Goal: Information Seeking & Learning: Learn about a topic

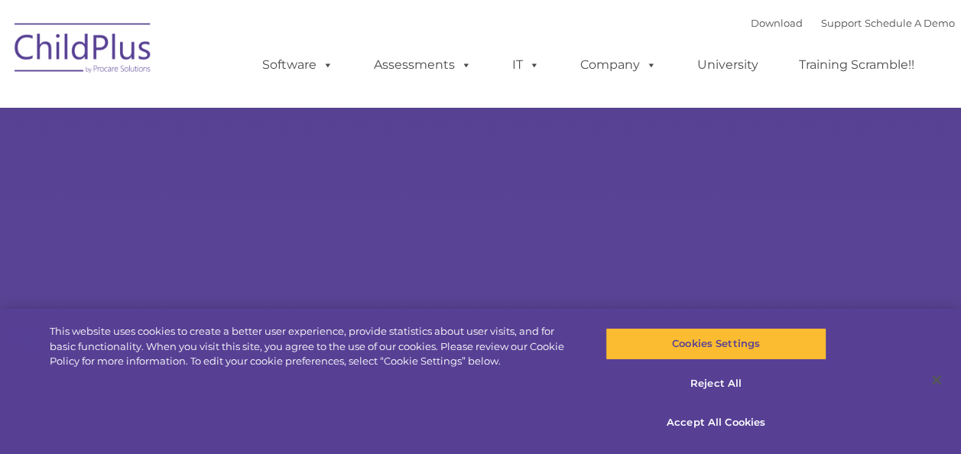
select select "MEDIUM"
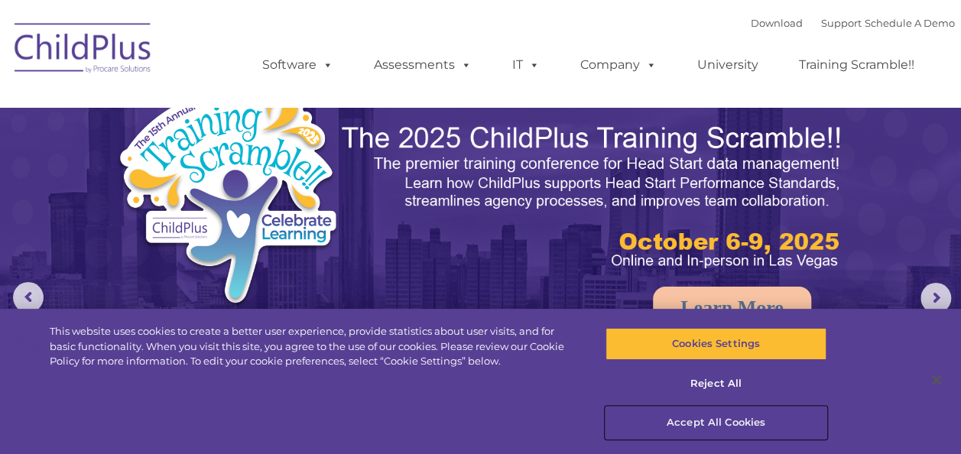
click at [731, 420] on button "Accept All Cookies" at bounding box center [715, 423] width 221 height 32
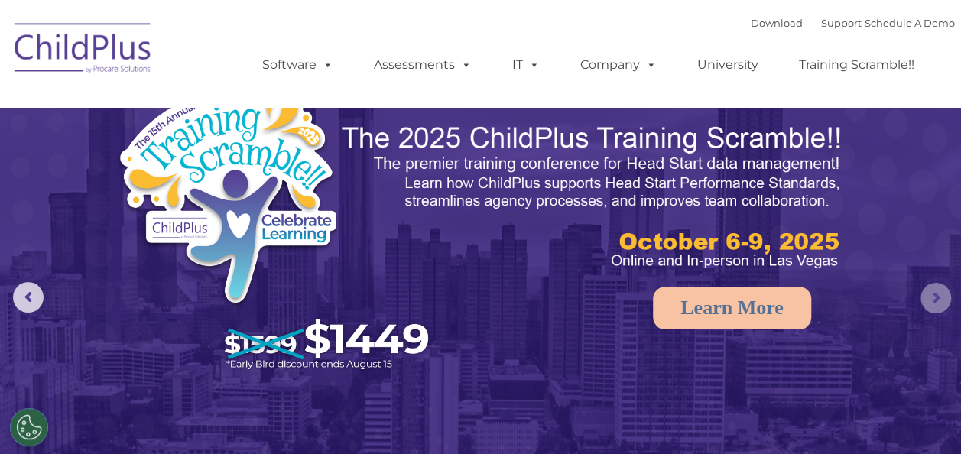
click at [934, 292] on rs-arrow at bounding box center [935, 298] width 31 height 31
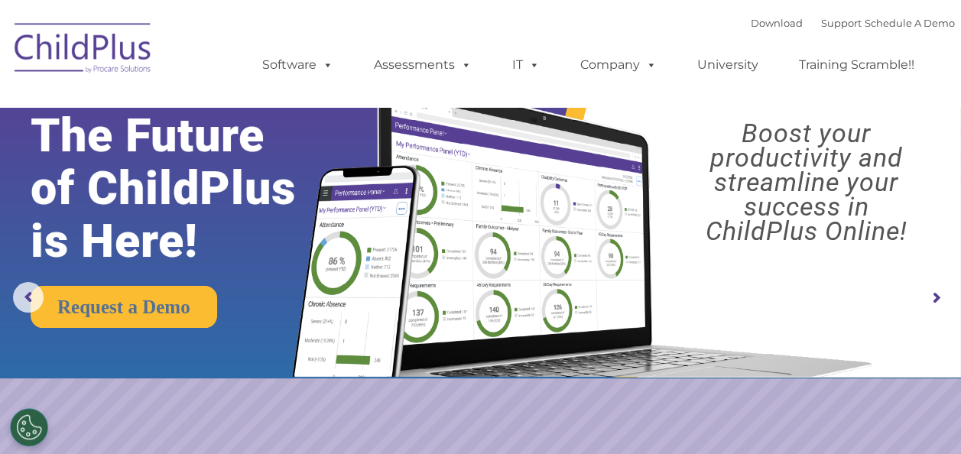
click at [939, 300] on rs-arrow at bounding box center [935, 298] width 31 height 31
click at [936, 292] on rs-arrow at bounding box center [935, 298] width 31 height 31
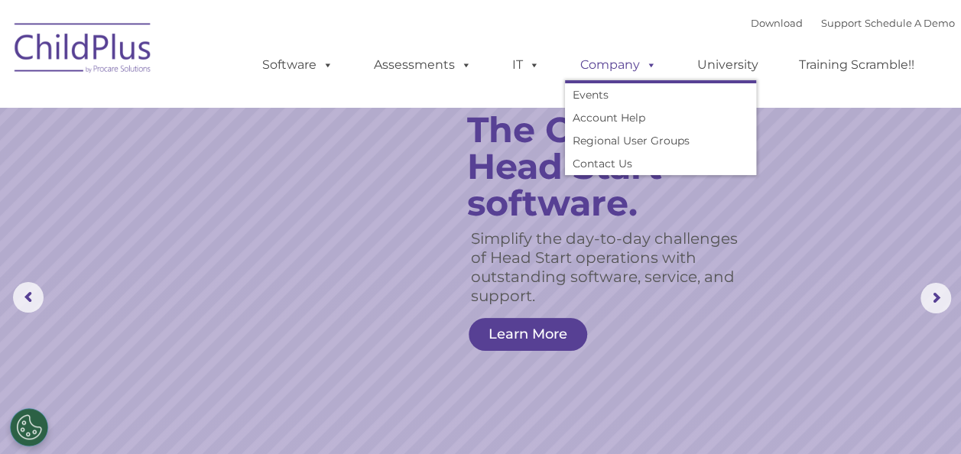
click at [599, 60] on link "Company" at bounding box center [618, 65] width 107 height 31
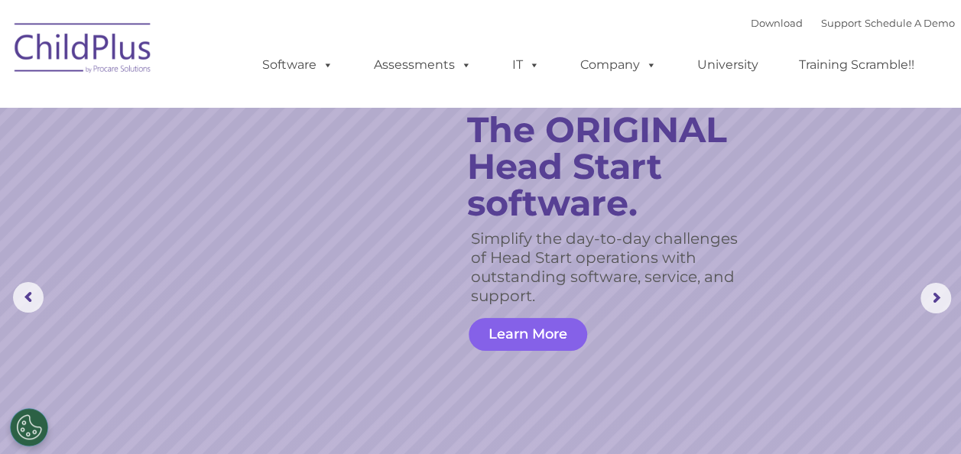
click at [511, 337] on link "Learn More" at bounding box center [528, 334] width 118 height 33
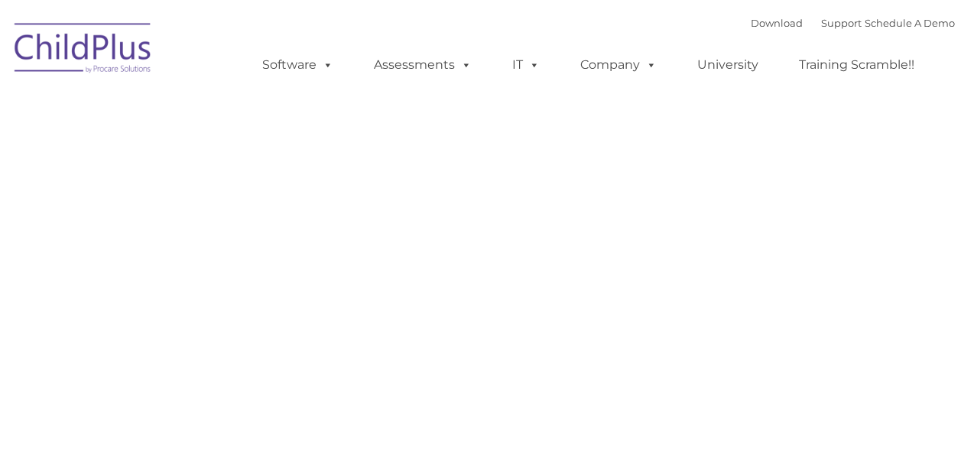
type input ""
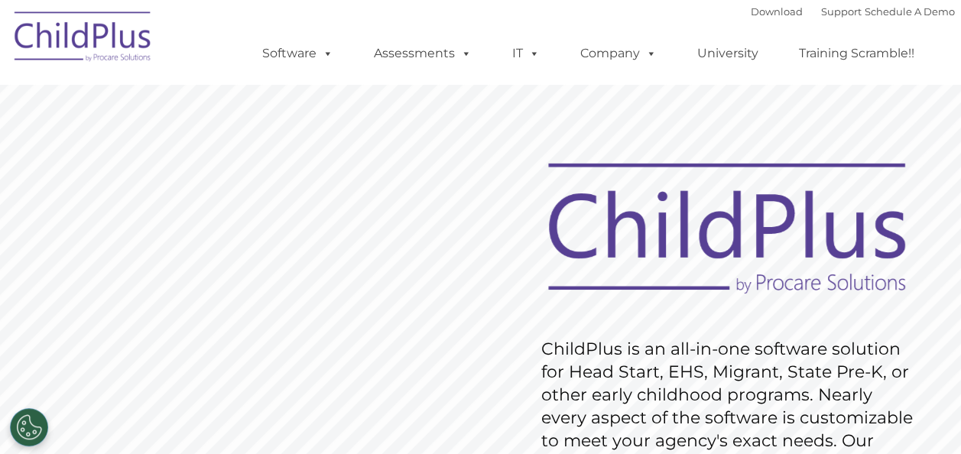
click at [122, 34] on img at bounding box center [83, 39] width 153 height 76
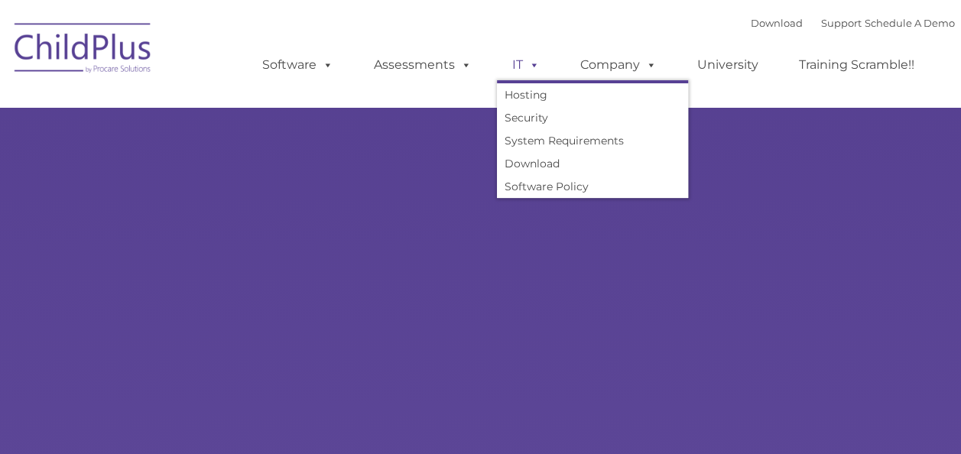
type input ""
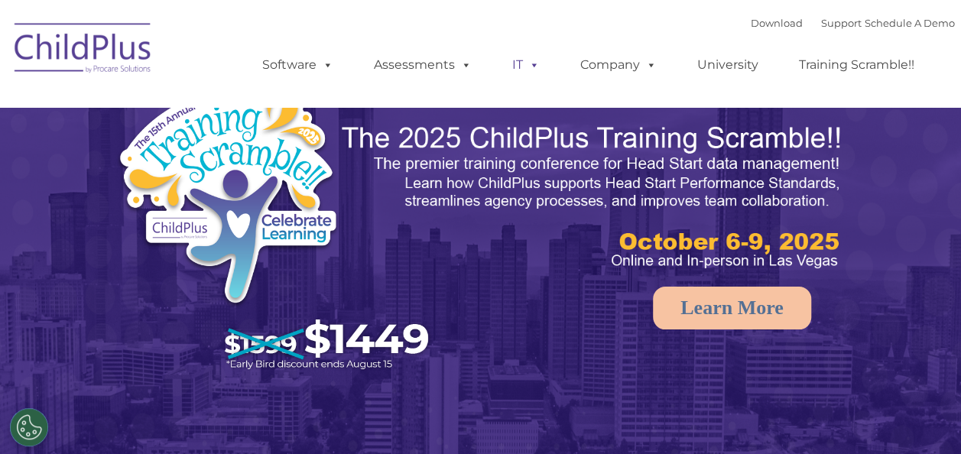
select select "MEDIUM"
